Goal: Task Accomplishment & Management: Manage account settings

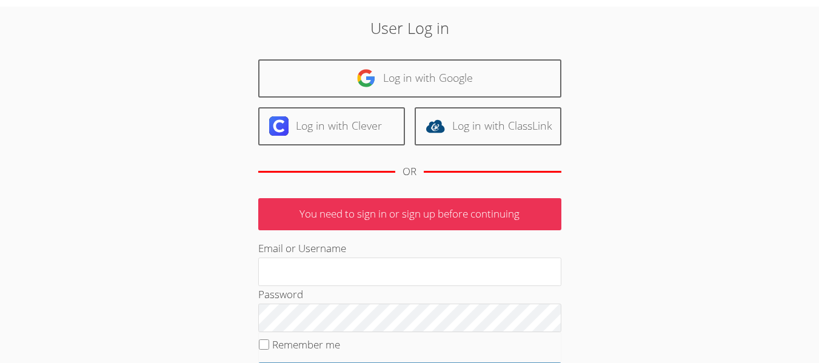
scroll to position [61, 0]
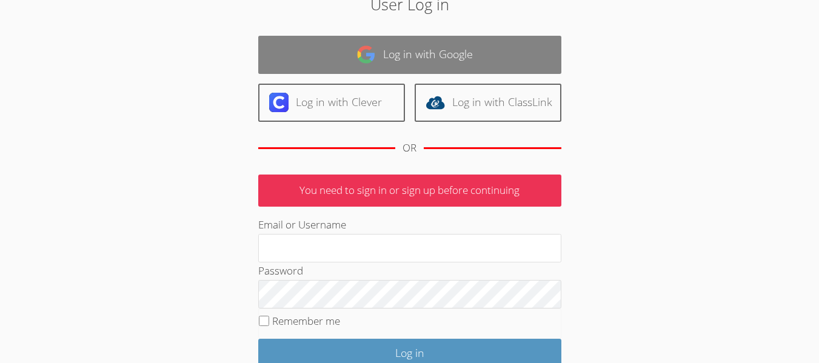
type input "[EMAIL_ADDRESS][DOMAIN_NAME]"
click at [430, 45] on link "Log in with Google" at bounding box center [409, 55] width 303 height 38
